Goal: Task Accomplishment & Management: Complete application form

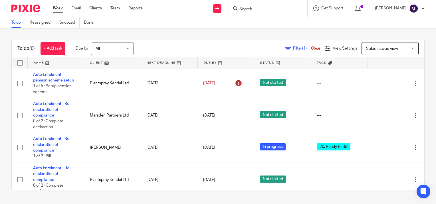
click at [277, 10] on input "Search" at bounding box center [264, 9] width 51 height 5
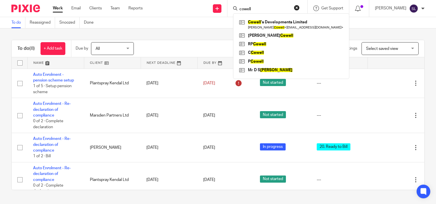
type input "cowell"
click button "submit" at bounding box center [0, 0] width 0 height 0
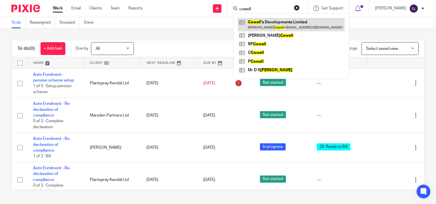
click at [273, 20] on link at bounding box center [291, 24] width 107 height 13
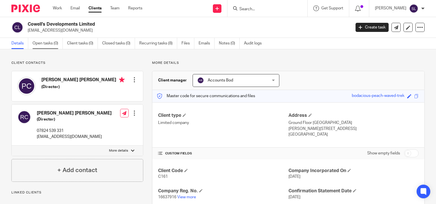
click at [49, 45] on link "Open tasks (0)" at bounding box center [48, 43] width 30 height 11
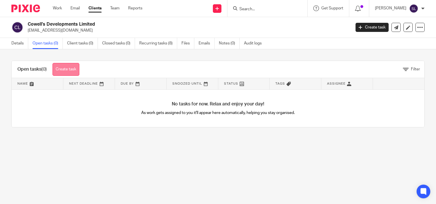
click at [61, 70] on link "Create task" at bounding box center [65, 69] width 27 height 13
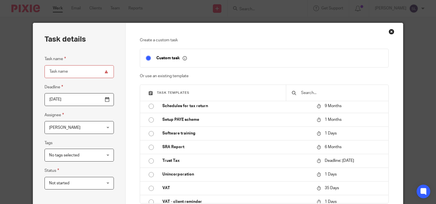
scroll to position [721, 0]
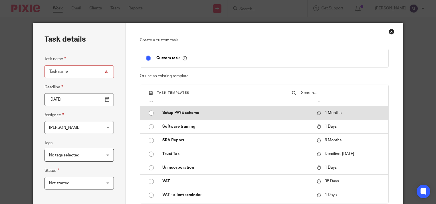
click at [150, 119] on input "radio" at bounding box center [151, 113] width 11 height 11
type input "2025-09-14"
type input "Setup PAYE scheme"
checkbox input "false"
radio input "false"
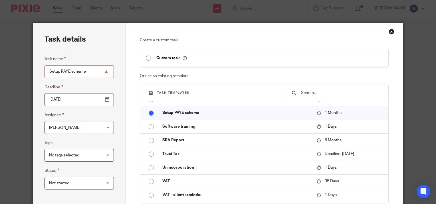
click at [85, 186] on span "Not started" at bounding box center [75, 183] width 52 height 12
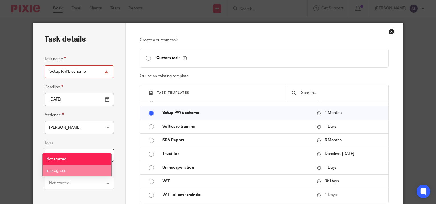
click at [76, 171] on li "In progress" at bounding box center [77, 171] width 69 height 12
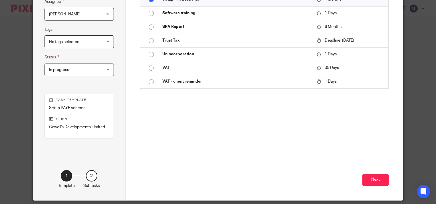
scroll to position [114, 0]
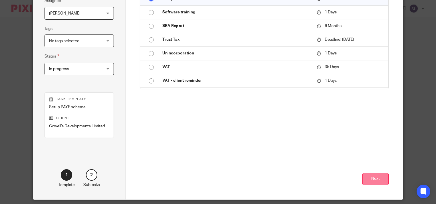
click at [375, 179] on button "Next" at bounding box center [375, 179] width 26 height 12
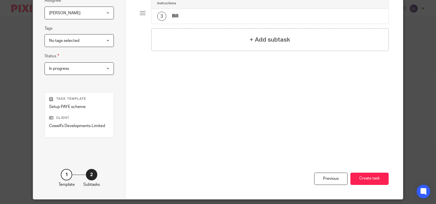
scroll to position [115, 0]
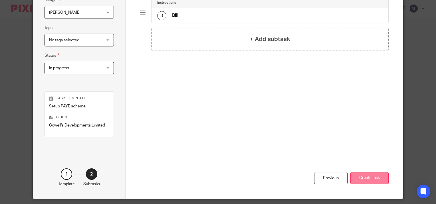
click at [367, 178] on button "Create task" at bounding box center [369, 178] width 38 height 12
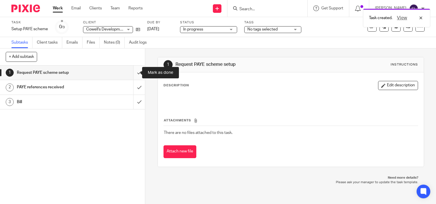
click at [133, 73] on input "submit" at bounding box center [72, 73] width 145 height 14
